Goal: Find specific page/section: Find specific page/section

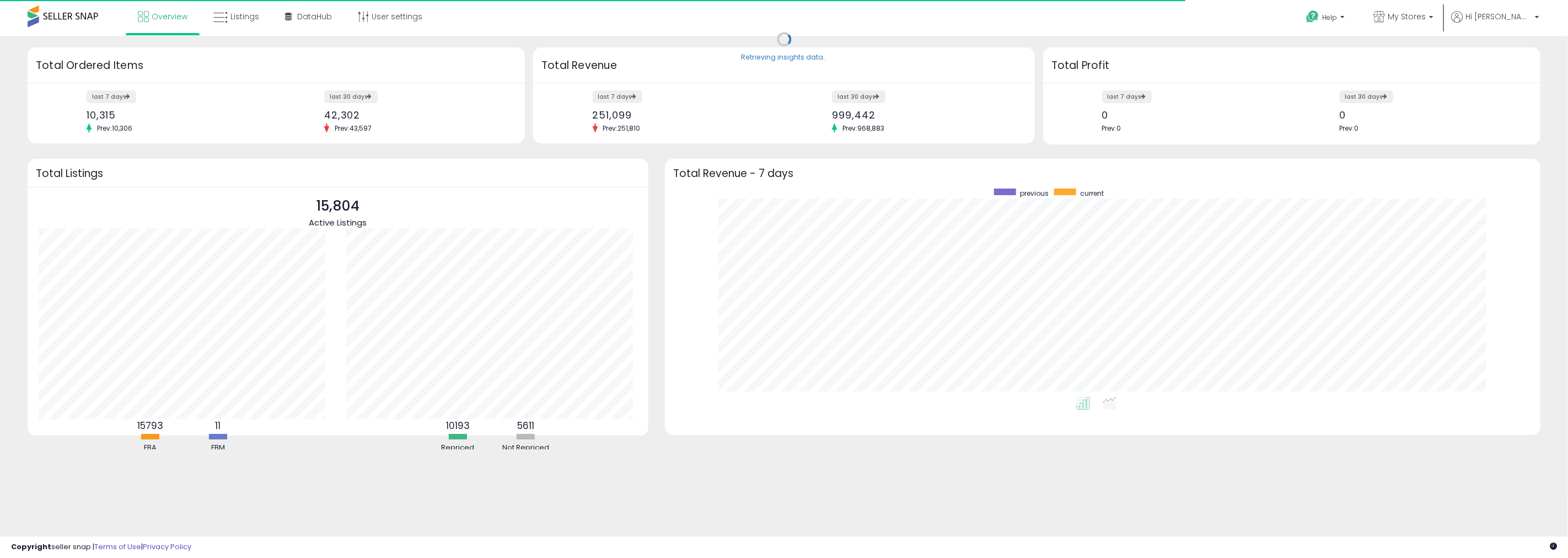
scroll to position [208, 853]
click at [255, 23] on link "Listings" at bounding box center [236, 16] width 63 height 33
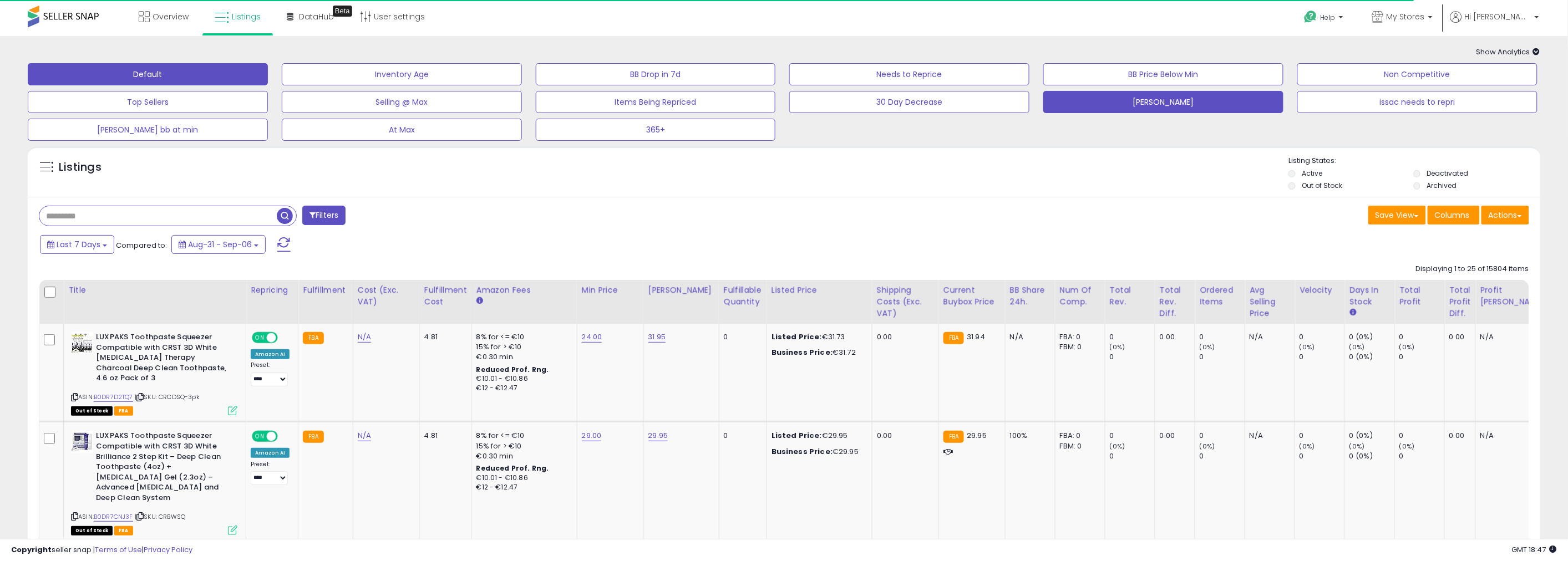
click at [1156, 98] on button "[PERSON_NAME]" at bounding box center [1163, 102] width 240 height 22
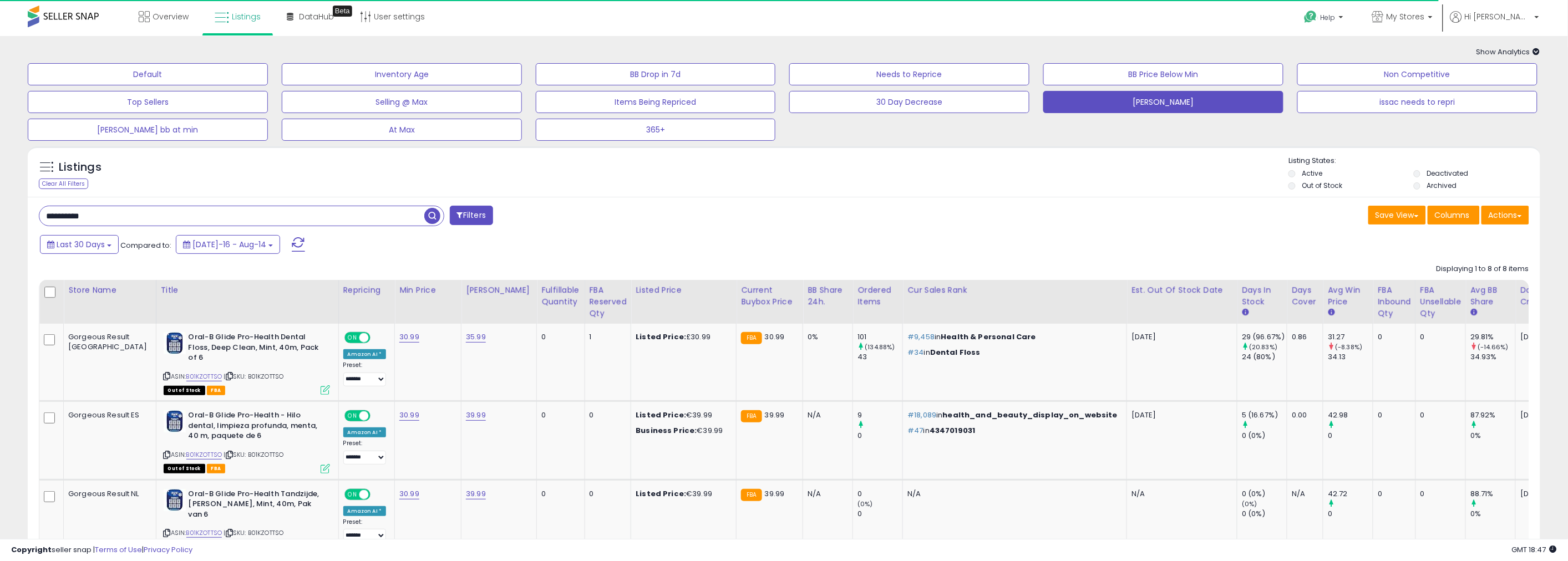
click at [228, 212] on input "**********" at bounding box center [232, 215] width 385 height 19
paste input "text"
type input "**********"
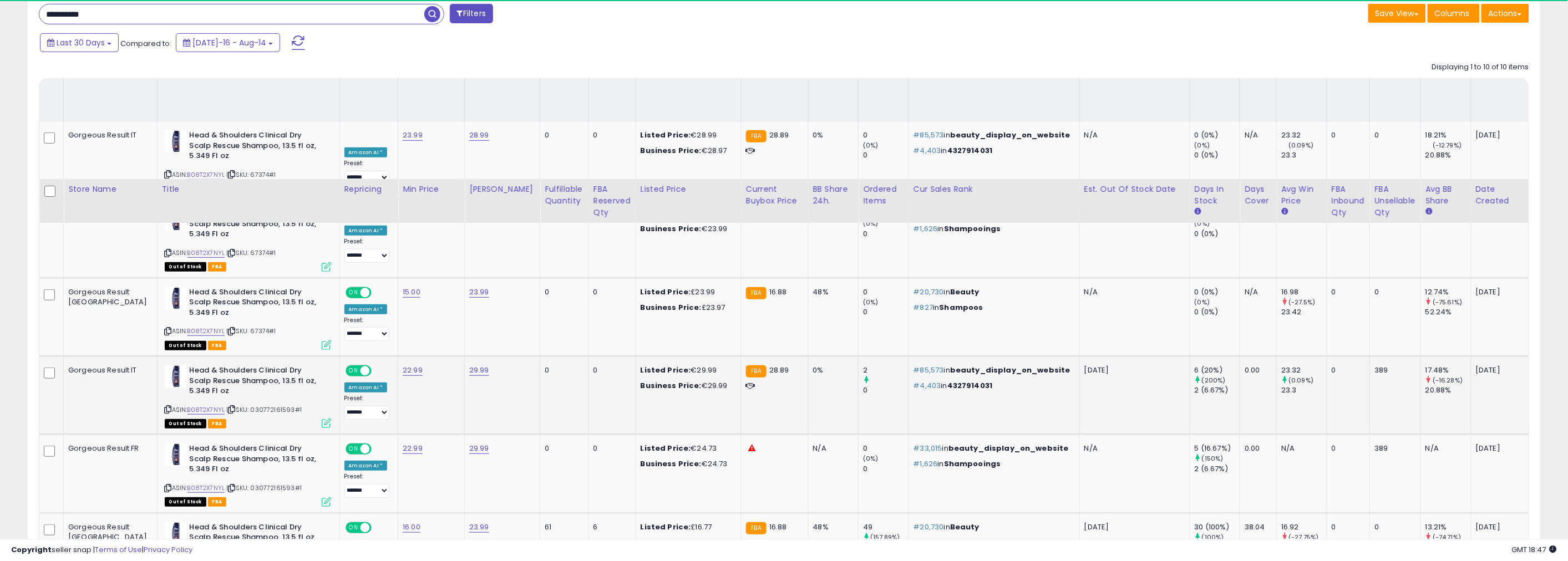
scroll to position [12, 0]
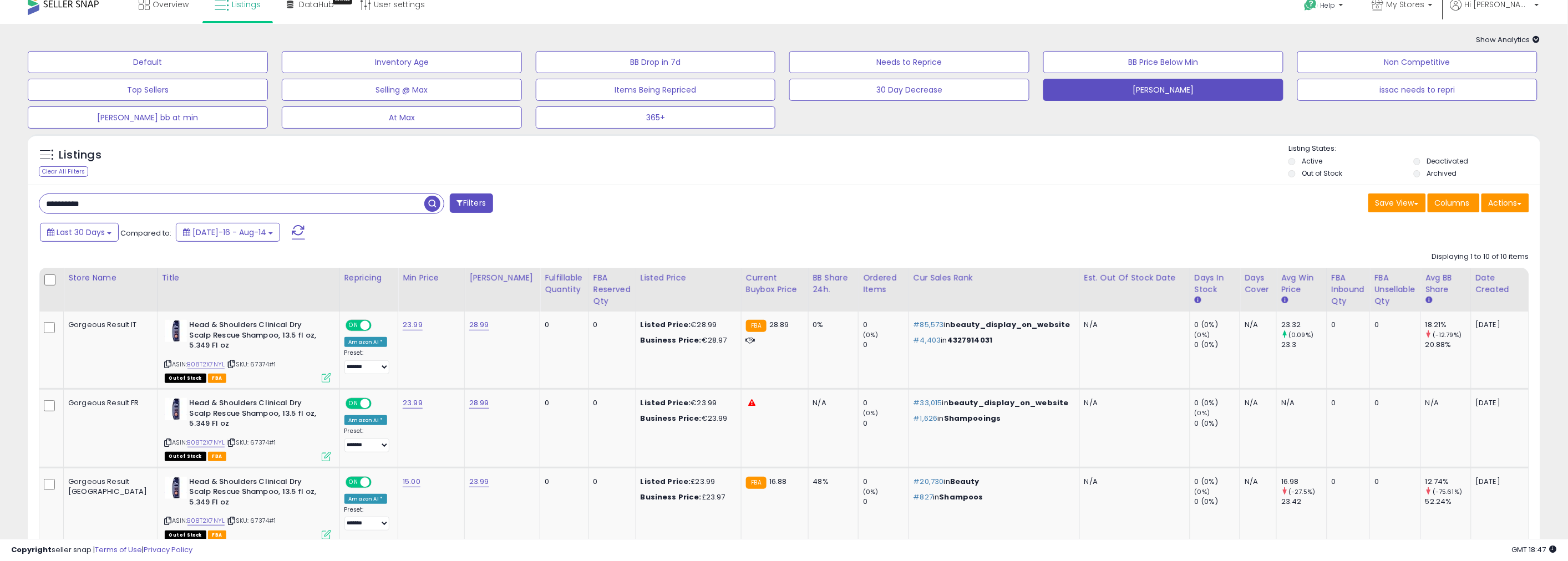
click at [1423, 175] on li "Archived" at bounding box center [1475, 175] width 123 height 12
click at [1422, 161] on li "Deactivated" at bounding box center [1475, 162] width 123 height 12
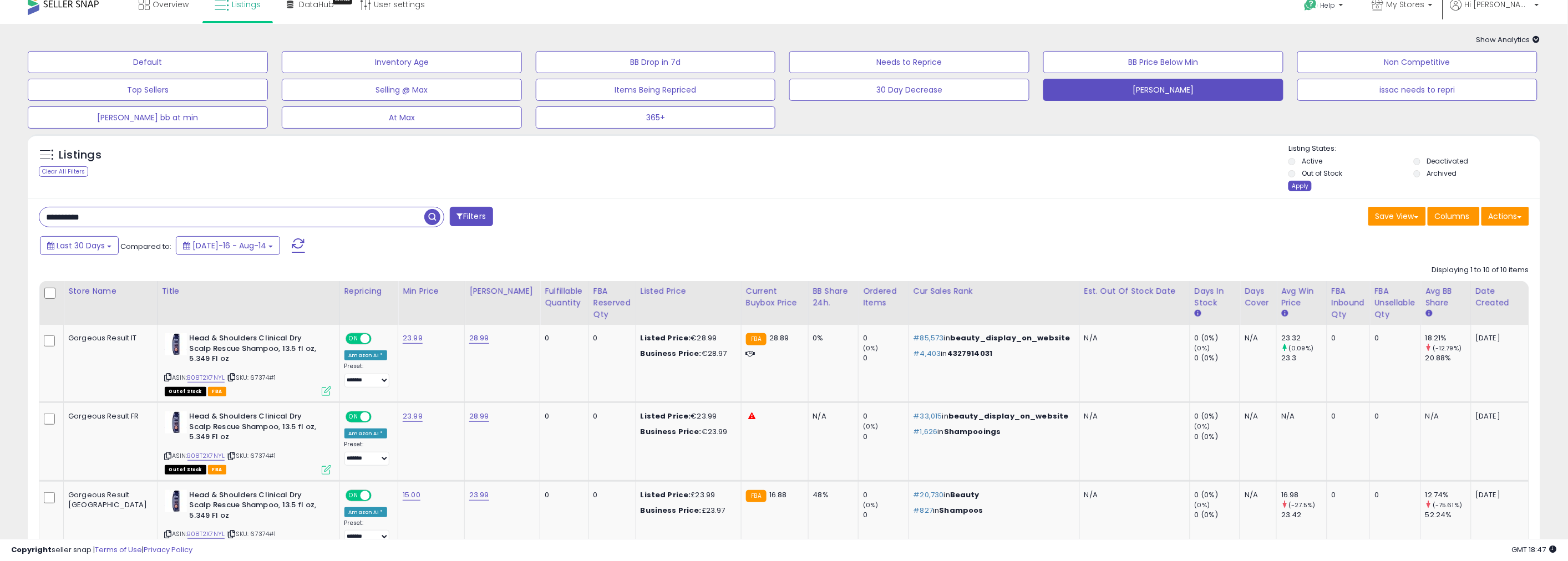
click at [1302, 187] on div "Apply" at bounding box center [1301, 185] width 23 height 11
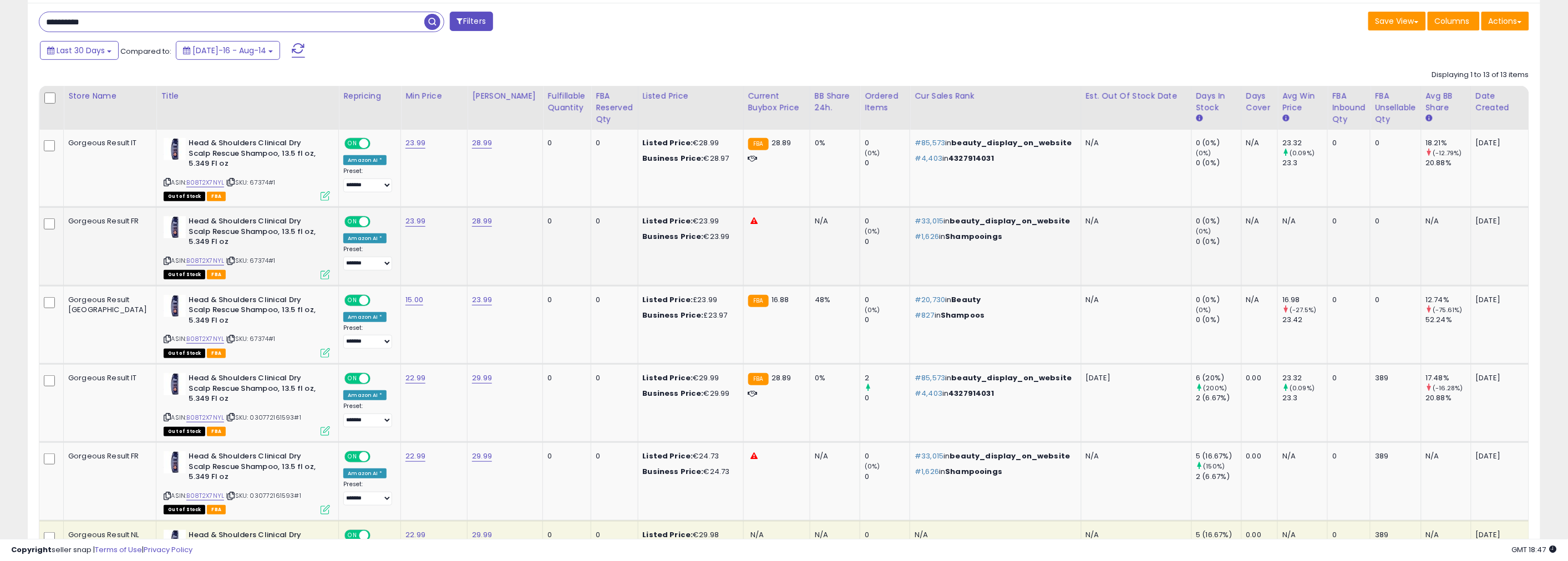
scroll to position [165, 0]
